Goal: Task Accomplishment & Management: Use online tool/utility

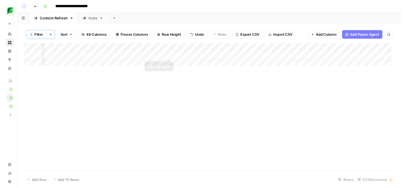
scroll to position [0, 637]
click at [271, 55] on div "Add Column" at bounding box center [211, 57] width 379 height 27
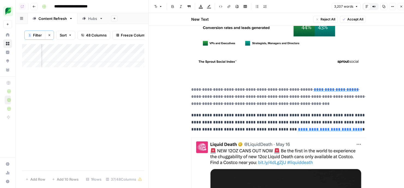
scroll to position [760, 0]
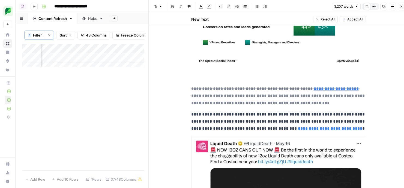
click at [392, 5] on icon "button" at bounding box center [392, 6] width 3 height 3
click at [338, 85] on p "**********" at bounding box center [278, 95] width 174 height 21
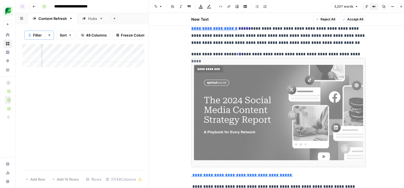
scroll to position [60, 0]
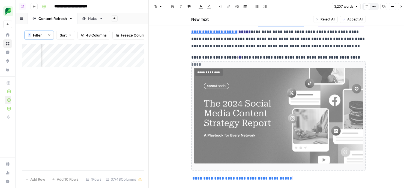
click at [392, 7] on icon "button" at bounding box center [391, 6] width 1 height 1
click at [372, 59] on span "Code" at bounding box center [376, 57] width 26 height 5
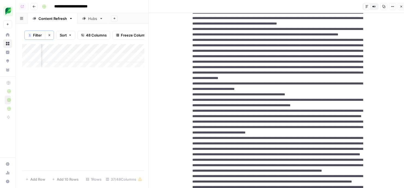
scroll to position [0, 0]
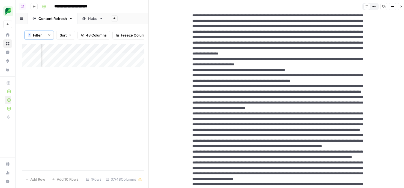
scroll to position [85, 0]
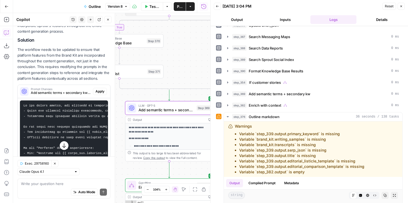
scroll to position [140, 0]
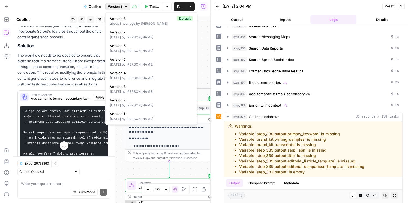
click at [126, 8] on icon "button" at bounding box center [125, 6] width 3 height 3
click at [67, 67] on p "The workflow needs to be updated to ensure that platform features from the Bran…" at bounding box center [63, 70] width 93 height 35
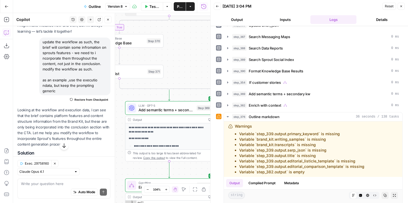
scroll to position [32, 0]
click at [75, 51] on div "update the workflow as such, the brief will contain some infromation on sprouts…" at bounding box center [74, 67] width 71 height 58
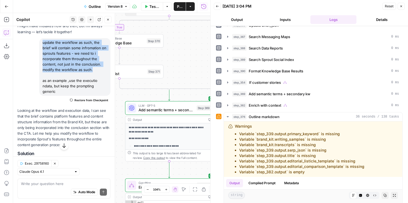
click at [75, 51] on div "update the workflow as such, the brief will contain some infromation on sprouts…" at bounding box center [74, 67] width 71 height 58
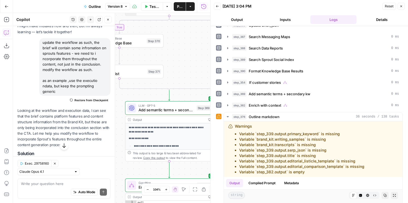
click at [75, 51] on div "update the workflow as such, the brief will contain some infromation on sprouts…" at bounding box center [74, 67] width 71 height 58
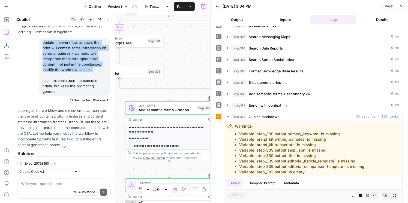
click at [75, 51] on div "update the workflow as such, the brief will contain some infromation on sprouts…" at bounding box center [74, 67] width 71 height 58
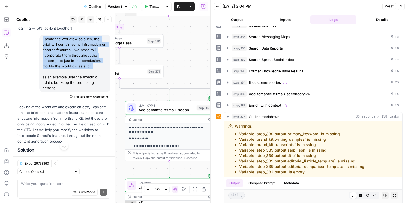
scroll to position [24, 0]
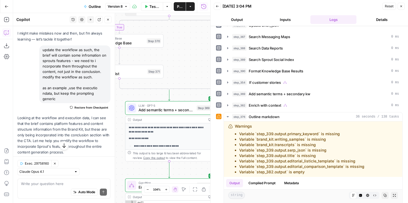
click at [96, 94] on div "update the workflow as such, the brief will contain some infromation on sprouts…" at bounding box center [74, 75] width 71 height 58
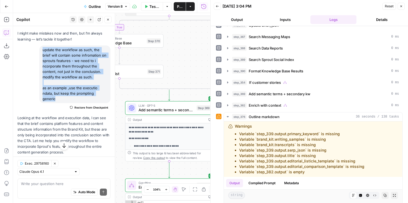
drag, startPoint x: 96, startPoint y: 94, endPoint x: 43, endPoint y: 49, distance: 68.7
click at [43, 49] on div "update the workflow as such, the brief will contain some infromation on sprouts…" at bounding box center [74, 75] width 71 height 58
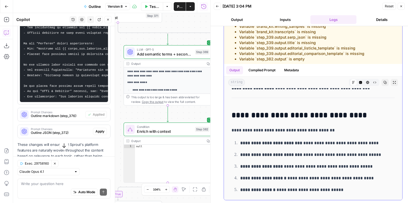
scroll to position [256, 0]
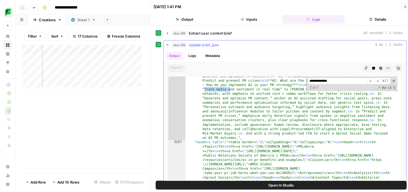
scroll to position [8610, 0]
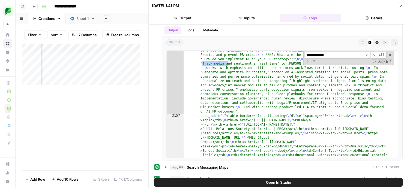
click at [128, 69] on div "Add Column" at bounding box center [83, 67] width 122 height 46
click at [119, 127] on div "Add Column" at bounding box center [83, 107] width 122 height 127
click at [73, 69] on div "Add Column" at bounding box center [83, 67] width 122 height 46
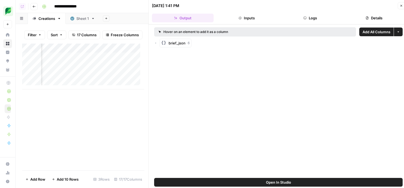
click at [396, 4] on div "09/22/25 at 1:41 PM Close" at bounding box center [278, 5] width 253 height 7
click at [400, 6] on icon "button" at bounding box center [400, 5] width 3 height 3
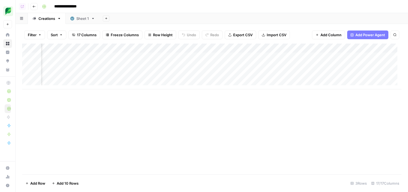
click at [269, 65] on div "Add Column" at bounding box center [211, 67] width 379 height 46
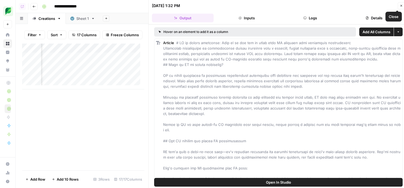
click at [399, 5] on button "Close" at bounding box center [401, 5] width 7 height 7
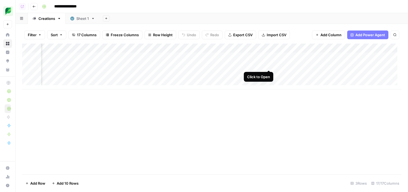
click at [270, 66] on div "Add Column" at bounding box center [211, 67] width 379 height 46
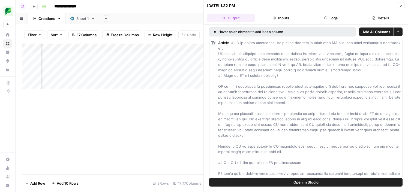
scroll to position [0, 292]
click at [154, 64] on div "Add Column" at bounding box center [112, 67] width 181 height 46
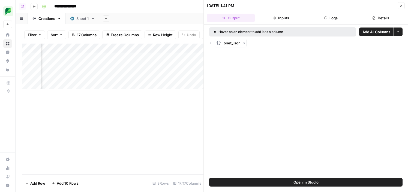
scroll to position [0, 206]
click at [96, 65] on div "Add Column" at bounding box center [112, 67] width 181 height 46
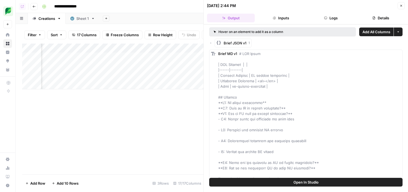
click at [322, 15] on button "Logs" at bounding box center [331, 18] width 48 height 9
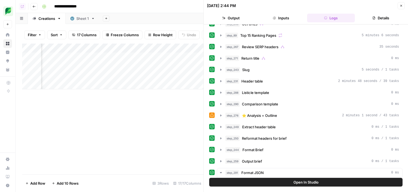
scroll to position [0, 233]
click at [165, 66] on div "Add Column" at bounding box center [112, 67] width 181 height 46
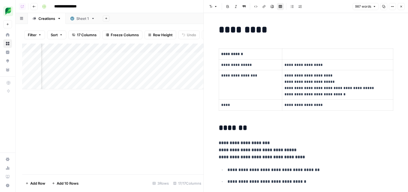
scroll to position [0, 304]
click at [149, 65] on div "Add Column" at bounding box center [112, 67] width 181 height 46
